Goal: Task Accomplishment & Management: Use online tool/utility

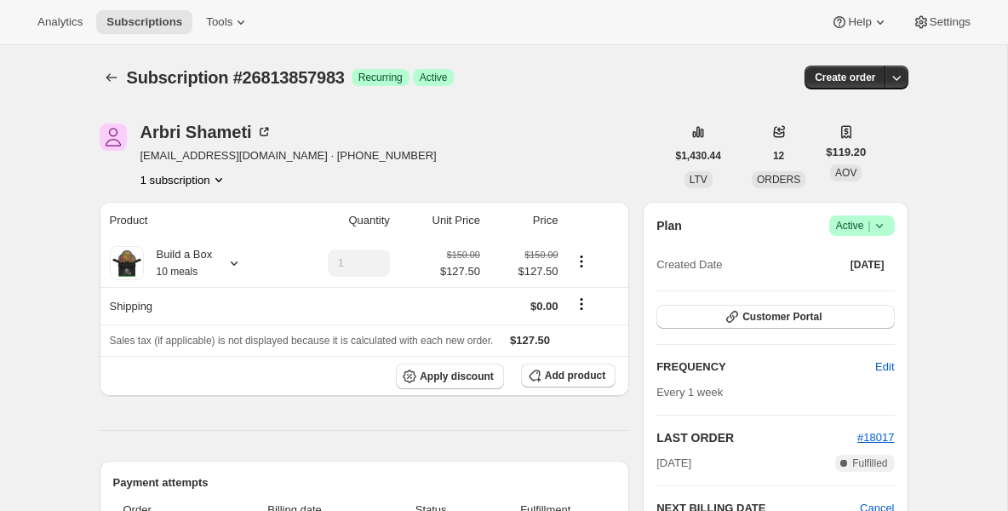
scroll to position [375, 0]
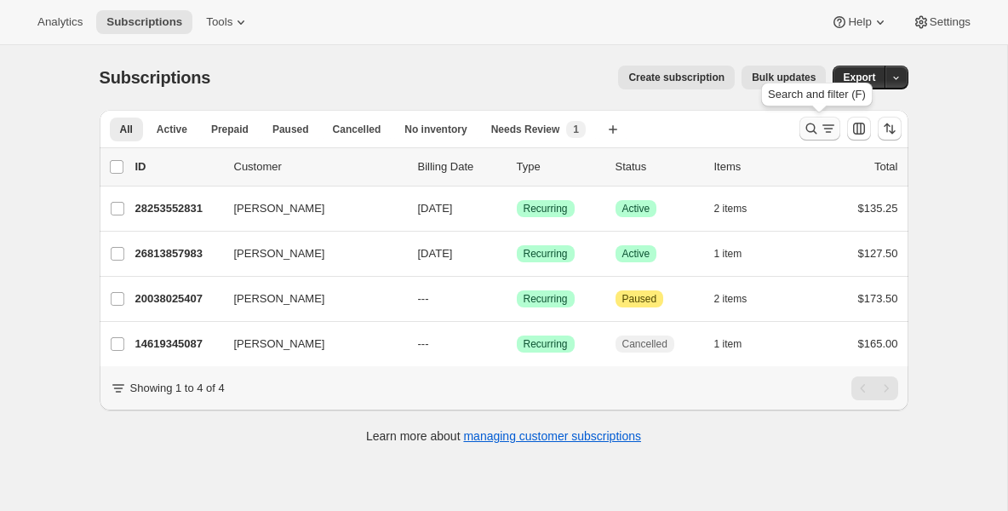
click at [810, 125] on icon "Search and filter results" at bounding box center [811, 128] width 17 height 17
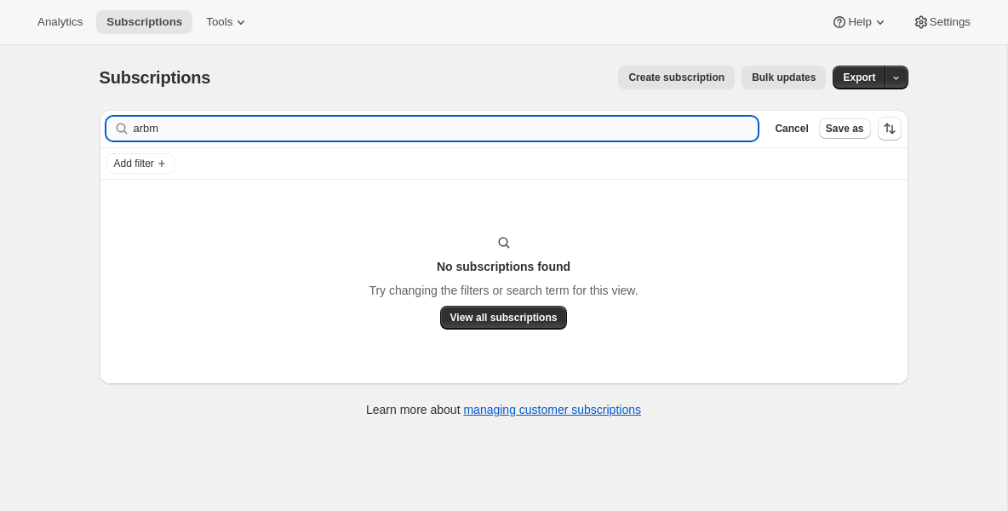
type input "arbm"
click at [741, 125] on icon "button" at bounding box center [738, 128] width 17 height 17
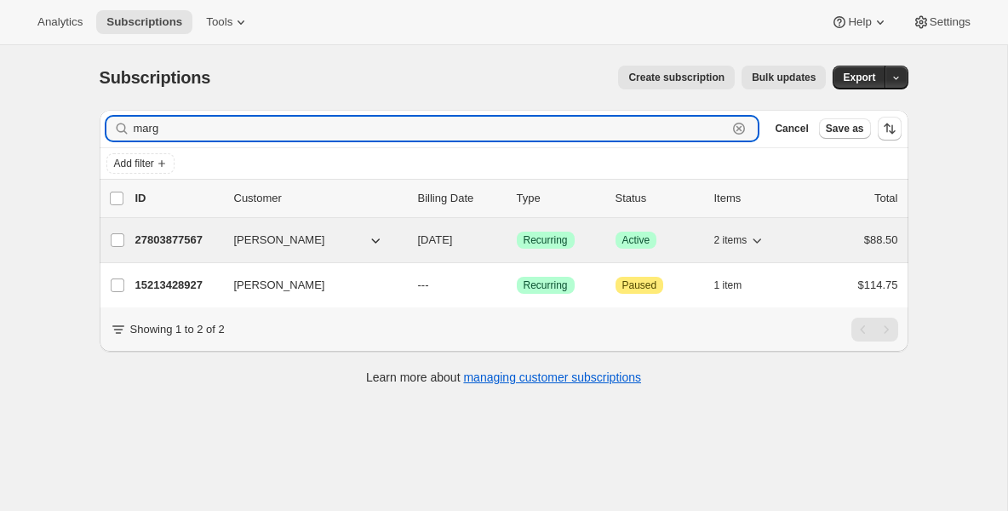
type input "marg"
click at [163, 241] on p "27803877567" at bounding box center [177, 240] width 85 height 17
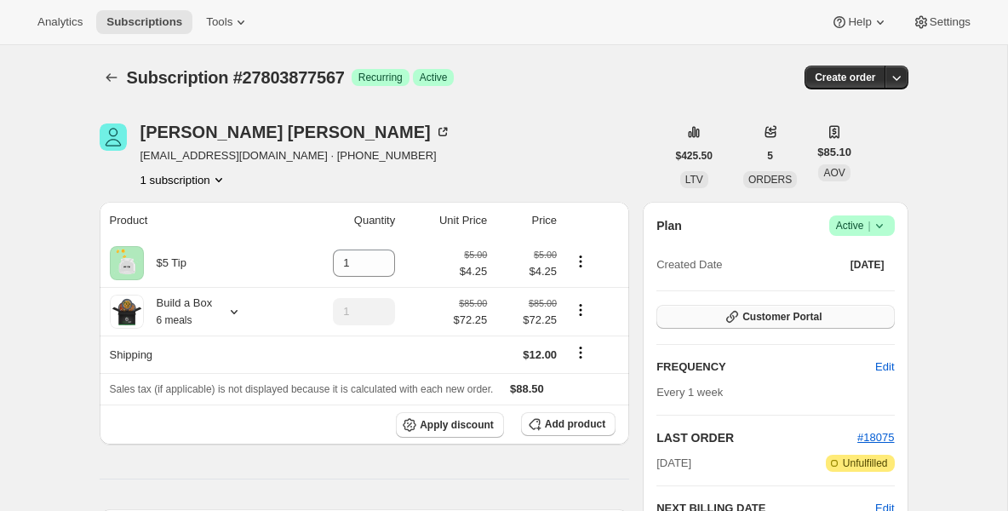
click at [722, 322] on button "Customer Portal" at bounding box center [775, 317] width 238 height 24
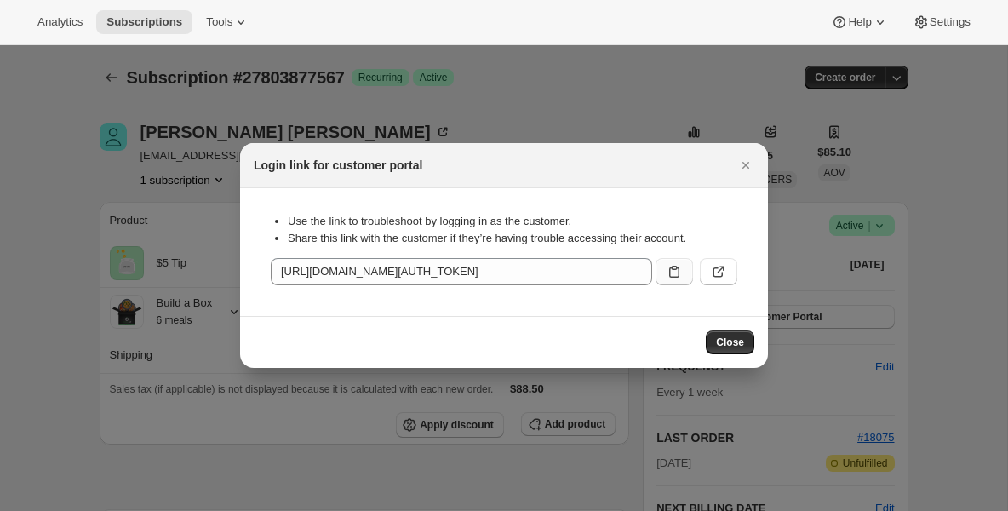
click at [670, 275] on icon ":r167:" at bounding box center [674, 271] width 17 height 17
